Goal: Use online tool/utility

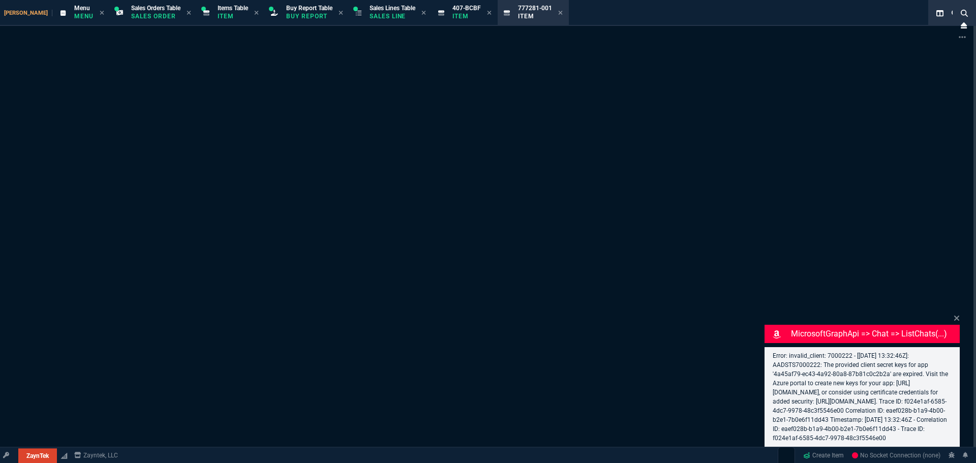
type input "11"
type input "52"
select select "9: OCAM"
